Goal: Task Accomplishment & Management: Complete application form

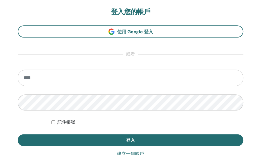
scroll to position [318, 0]
click at [46, 79] on input "email" at bounding box center [131, 78] width 226 height 16
type input "*"
type input "**********"
click at [18, 134] on button "登入" at bounding box center [131, 140] width 226 height 12
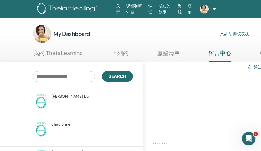
click at [249, 35] on link "讲师仪表板" at bounding box center [235, 34] width 29 height 12
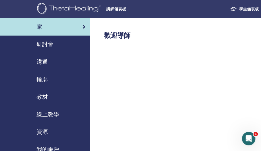
click at [164, 38] on h2 "歡迎導師" at bounding box center [198, 36] width 189 height 8
click at [47, 47] on font "研討會" at bounding box center [45, 44] width 17 height 7
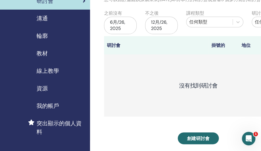
scroll to position [56, 0]
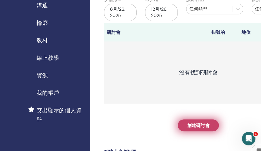
click at [206, 121] on link "創建研討會" at bounding box center [198, 125] width 41 height 12
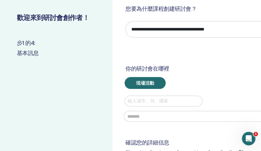
scroll to position [28, 0]
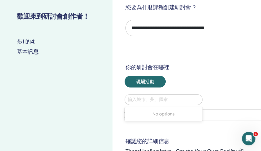
click at [162, 97] on div at bounding box center [164, 100] width 72 height 8
click at [178, 79] on div "現場活動" at bounding box center [206, 82] width 171 height 12
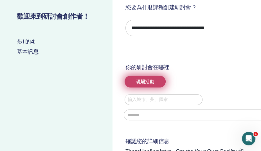
click at [158, 80] on button "現場活動" at bounding box center [145, 82] width 41 height 12
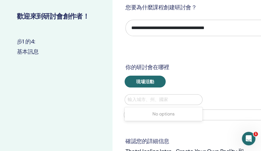
click at [149, 99] on div at bounding box center [164, 100] width 72 height 8
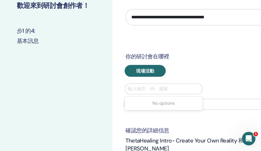
scroll to position [56, 0]
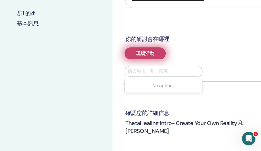
click at [151, 57] on button "現場活動" at bounding box center [145, 53] width 41 height 12
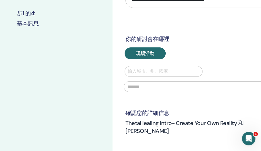
click at [160, 68] on div at bounding box center [164, 71] width 72 height 8
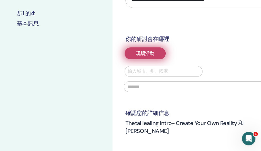
click at [150, 54] on font "現場活動" at bounding box center [145, 53] width 18 height 6
click at [148, 51] on font "現場活動" at bounding box center [145, 53] width 18 height 6
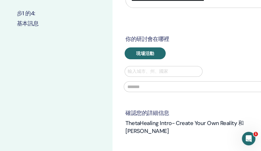
scroll to position [0, 0]
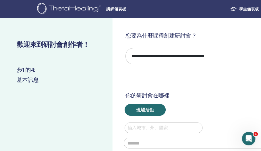
click at [163, 57] on select "**********" at bounding box center [207, 56] width 163 height 16
select select "*"
click at [126, 48] on select "**********" at bounding box center [207, 56] width 163 height 16
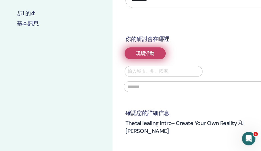
click at [152, 56] on font "現場活動" at bounding box center [145, 53] width 18 height 6
click at [138, 52] on font "現場活動" at bounding box center [145, 53] width 18 height 6
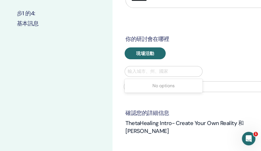
click at [143, 73] on div at bounding box center [164, 71] width 72 height 8
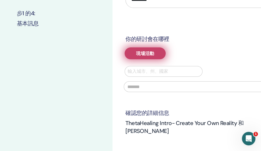
click at [143, 53] on font "現場活動" at bounding box center [145, 53] width 18 height 6
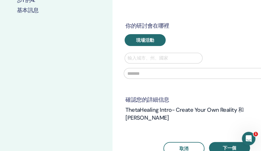
scroll to position [85, 0]
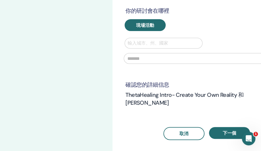
click at [223, 127] on button "下一個" at bounding box center [229, 133] width 41 height 12
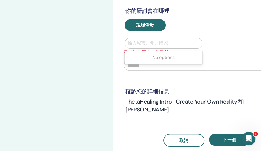
click at [152, 38] on div "輸入城市、州、國家" at bounding box center [164, 43] width 78 height 11
click at [156, 57] on font "No options" at bounding box center [164, 57] width 22 height 6
click at [156, 67] on input "text" at bounding box center [207, 65] width 166 height 11
click at [145, 41] on div at bounding box center [164, 43] width 72 height 8
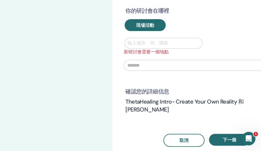
drag, startPoint x: 145, startPoint y: 41, endPoint x: 144, endPoint y: 34, distance: 7.7
click at [145, 41] on div at bounding box center [164, 43] width 72 height 8
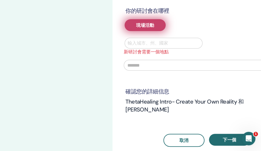
click at [143, 26] on font "現場活動" at bounding box center [145, 25] width 18 height 6
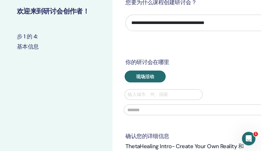
scroll to position [28, 0]
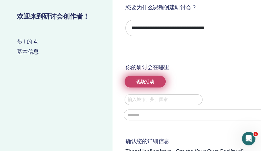
click at [156, 77] on button "现场活动" at bounding box center [145, 82] width 41 height 12
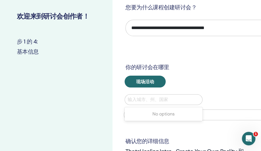
click at [155, 97] on div at bounding box center [164, 100] width 72 height 8
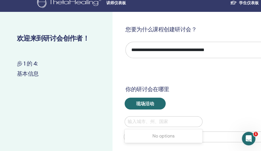
scroll to position [0, 0]
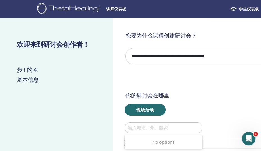
click at [157, 55] on select "**********" at bounding box center [207, 56] width 163 height 16
select select "*"
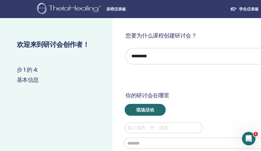
click at [126, 48] on select "**********" at bounding box center [207, 56] width 163 height 16
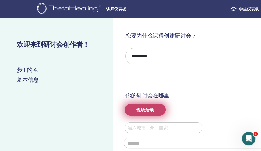
click at [153, 105] on button "现场活动" at bounding box center [145, 110] width 41 height 12
click at [152, 108] on span "现场活动" at bounding box center [145, 110] width 18 height 6
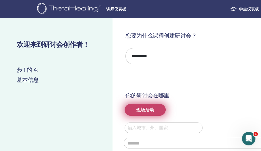
click at [152, 108] on span "现场活动" at bounding box center [145, 110] width 18 height 6
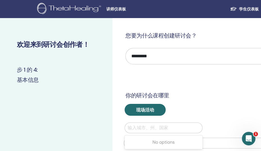
click at [171, 122] on div "输入城市、州、国家" at bounding box center [164, 127] width 78 height 11
click at [172, 125] on div at bounding box center [164, 128] width 72 height 8
type input "*"
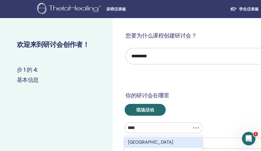
type input "*****"
click at [149, 146] on div "Taiwan" at bounding box center [164, 141] width 78 height 11
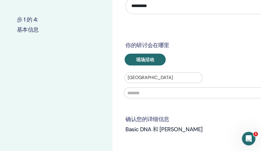
scroll to position [56, 0]
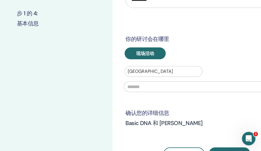
click at [170, 83] on input "text" at bounding box center [207, 86] width 166 height 11
type input "*"
click at [171, 85] on input "text" at bounding box center [207, 86] width 166 height 11
type input "*"
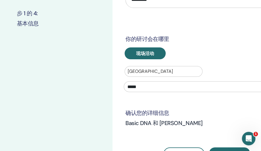
drag, startPoint x: 150, startPoint y: 86, endPoint x: 125, endPoint y: 90, distance: 25.5
click at [125, 90] on div "*****" at bounding box center [207, 86] width 173 height 19
paste input "**********"
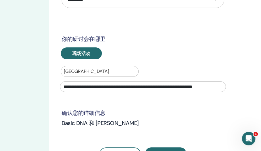
scroll to position [56, 77]
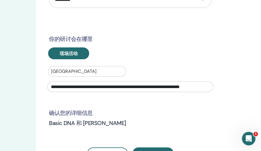
drag, startPoint x: 140, startPoint y: 85, endPoint x: 263, endPoint y: 77, distance: 122.9
click at [185, 77] on html "**********" at bounding box center [53, 19] width 261 height 151
click at [172, 72] on div "**********" at bounding box center [130, 80] width 173 height 29
drag, startPoint x: 197, startPoint y: 88, endPoint x: 179, endPoint y: 92, distance: 18.5
click at [179, 92] on div "**********" at bounding box center [130, 86] width 173 height 19
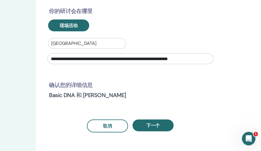
scroll to position [85, 77]
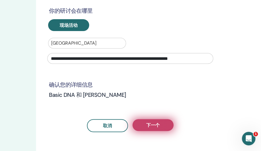
type input "**********"
click at [156, 122] on span "下一个" at bounding box center [154, 125] width 14 height 6
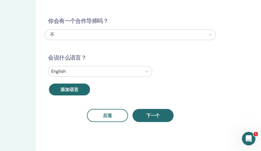
click at [93, 70] on div at bounding box center [95, 71] width 88 height 8
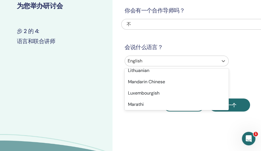
scroll to position [338, 0]
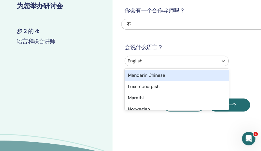
click at [153, 77] on div "Mandarin Chinese" at bounding box center [177, 75] width 104 height 11
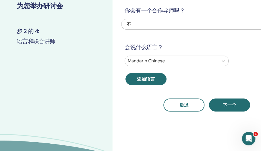
click at [157, 36] on div "你会有一个合作导师吗？ 不 会说什么语言？ Mandarin Chinese 添加语言 后退 下一个" at bounding box center [206, 52] width 171 height 118
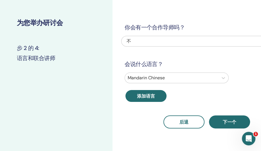
scroll to position [39, 0]
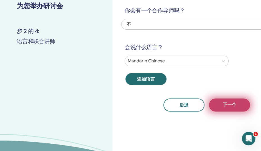
click at [221, 99] on button "下一个" at bounding box center [229, 104] width 41 height 13
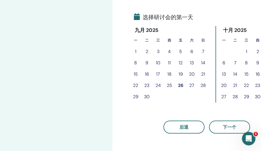
scroll to position [123, 0]
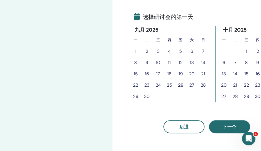
click at [227, 126] on span "下一个" at bounding box center [230, 127] width 14 height 6
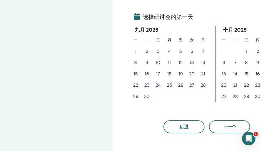
drag, startPoint x: 238, startPoint y: 76, endPoint x: 183, endPoint y: 80, distance: 54.8
click at [183, 80] on div "九月 2025 一 二 三 四 五 六 日 1 2 3 4 5 6 7 8 9 10 11 12 13 14 15 16 17 18 19 20 21 22 …" at bounding box center [207, 64] width 154 height 76
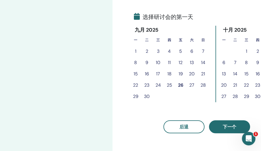
click at [223, 124] on button "下一个" at bounding box center [229, 126] width 41 height 13
click at [225, 129] on span "下一个" at bounding box center [230, 127] width 14 height 6
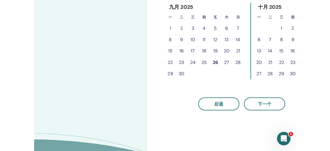
scroll to position [151, 0]
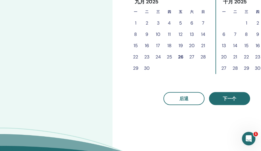
click at [231, 99] on span "下一个" at bounding box center [230, 99] width 14 height 6
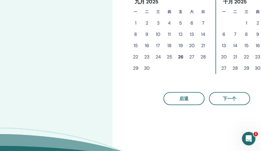
click at [211, 78] on div "后退 下一个" at bounding box center [206, 91] width 171 height 26
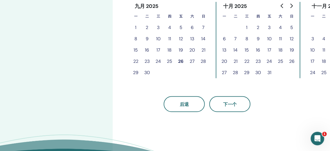
click at [265, 51] on button "10" at bounding box center [312, 50] width 11 height 11
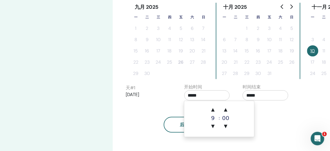
click at [203, 96] on input "*****" at bounding box center [207, 95] width 46 height 10
click at [211, 110] on span "▲" at bounding box center [212, 109] width 11 height 11
type input "*****"
click at [259, 93] on input "*****" at bounding box center [266, 95] width 46 height 10
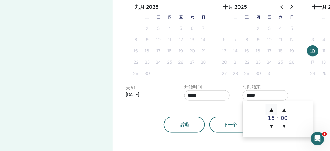
click at [265, 108] on span "▲" at bounding box center [271, 109] width 11 height 11
type input "*****"
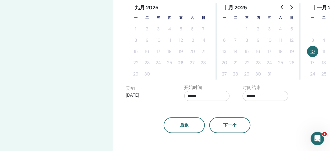
click at [265, 50] on button "12" at bounding box center [335, 51] width 11 height 11
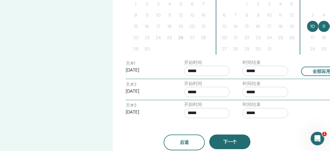
scroll to position [179, 0]
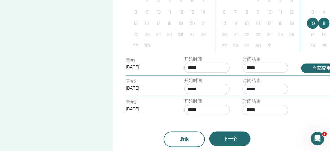
click at [265, 66] on button "全部应用" at bounding box center [321, 68] width 41 height 9
type input "*****"
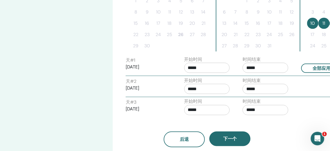
click at [262, 122] on div "后退 下一个" at bounding box center [206, 132] width 171 height 29
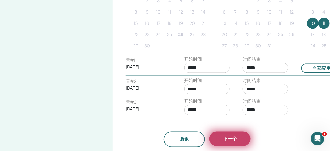
click at [233, 141] on button "下一个" at bounding box center [229, 139] width 41 height 15
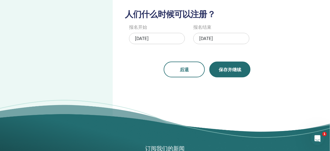
click at [232, 70] on span "保存并继续" at bounding box center [230, 70] width 23 height 6
click at [230, 74] on button "保存并继续" at bounding box center [229, 70] width 41 height 16
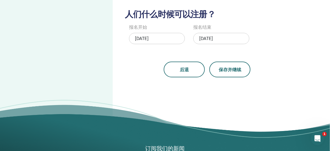
click at [208, 38] on div "11/12/2025" at bounding box center [221, 38] width 56 height 11
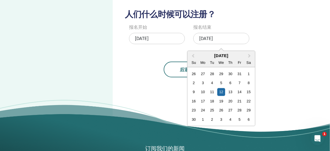
click at [265, 68] on div "后退 保存并继续" at bounding box center [206, 70] width 171 height 16
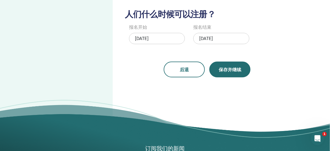
click at [240, 70] on span "保存并继续" at bounding box center [230, 70] width 23 height 6
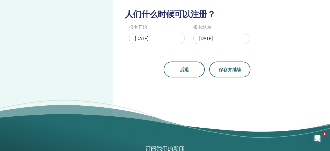
click at [219, 41] on div "11/12/2025" at bounding box center [221, 38] width 56 height 11
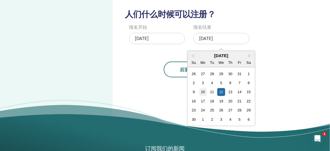
click at [205, 89] on div "10" at bounding box center [203, 92] width 8 height 8
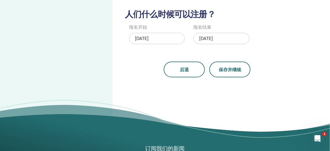
drag, startPoint x: 219, startPoint y: 86, endPoint x: 222, endPoint y: 84, distance: 3.0
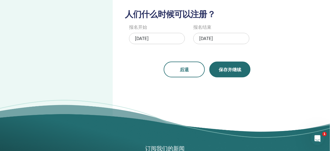
click at [230, 73] on button "保存并继续" at bounding box center [229, 70] width 41 height 16
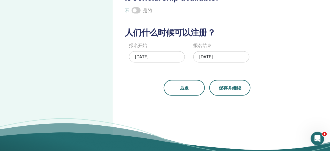
scroll to position [169, 0]
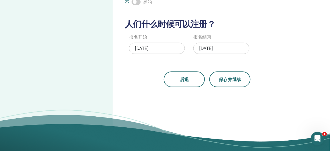
click at [223, 48] on div "11/10/2025" at bounding box center [221, 48] width 56 height 11
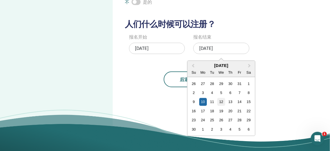
click at [219, 100] on div "12" at bounding box center [222, 102] width 8 height 8
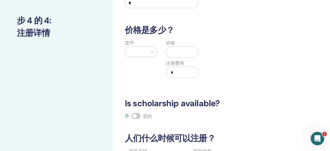
scroll to position [0, 0]
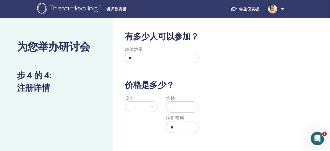
drag, startPoint x: 139, startPoint y: 55, endPoint x: 127, endPoint y: 56, distance: 12.0
click at [127, 56] on input "*" at bounding box center [162, 58] width 74 height 10
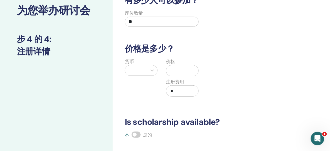
scroll to position [56, 0]
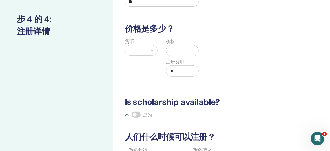
type input "**"
click at [138, 50] on div at bounding box center [136, 50] width 16 height 8
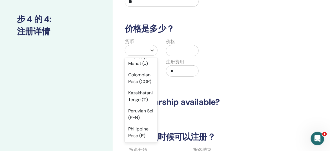
scroll to position [813, 0]
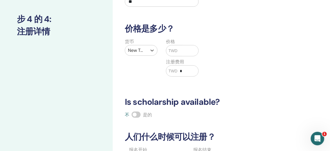
click at [179, 51] on input "text" at bounding box center [188, 50] width 21 height 11
type input "*****"
drag, startPoint x: 189, startPoint y: 68, endPoint x: 179, endPoint y: 72, distance: 11.1
click at [179, 72] on input "*" at bounding box center [188, 71] width 21 height 11
type input "****"
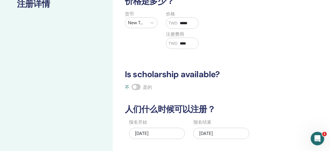
scroll to position [85, 0]
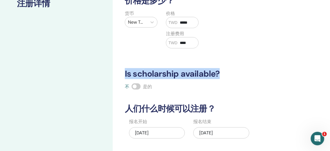
drag, startPoint x: 124, startPoint y: 73, endPoint x: 218, endPoint y: 64, distance: 95.1
click at [218, 64] on div "有多少人可以参加？ 座位数量 ** 价格是多少？ 货币 New Taiwan Dollar (TWD) 价格 TWD ***** 注册费用 TWD **** …" at bounding box center [206, 59] width 171 height 225
copy h3 "Is scholarship available?"
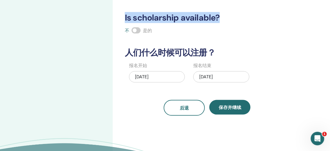
scroll to position [141, 0]
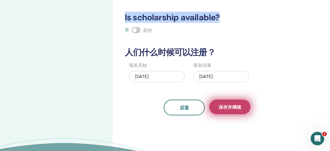
click at [225, 105] on span "保存并继续" at bounding box center [230, 107] width 23 height 6
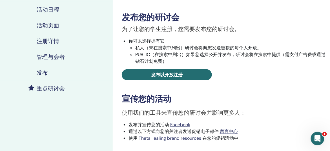
scroll to position [85, 0]
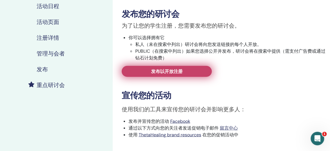
click at [176, 72] on span "发布以开放注册" at bounding box center [167, 71] width 32 height 6
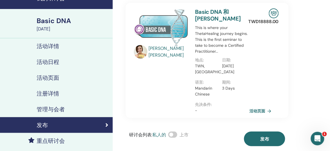
scroll to position [28, 0]
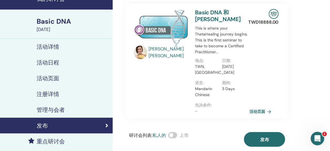
click at [174, 134] on span at bounding box center [172, 135] width 9 height 6
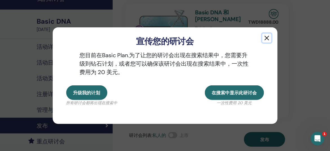
click at [263, 38] on button "button" at bounding box center [266, 38] width 9 height 9
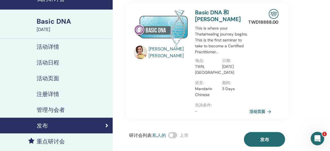
click at [143, 53] on img at bounding box center [141, 53] width 14 height 14
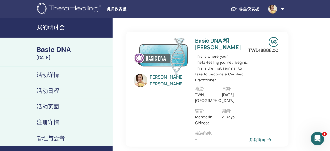
click at [139, 82] on img at bounding box center [141, 81] width 14 height 14
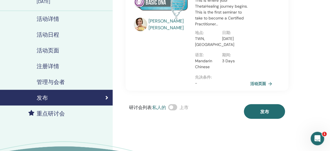
scroll to position [56, 0]
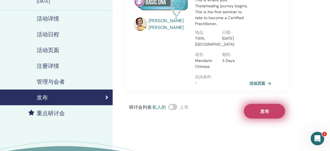
click at [275, 109] on button "发布" at bounding box center [264, 111] width 41 height 15
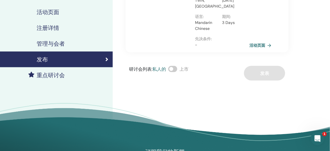
scroll to position [85, 0]
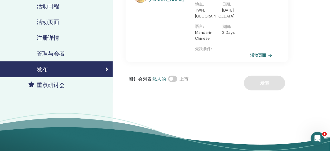
click at [258, 57] on link "活动页面" at bounding box center [262, 55] width 24 height 8
